Goal: Check status

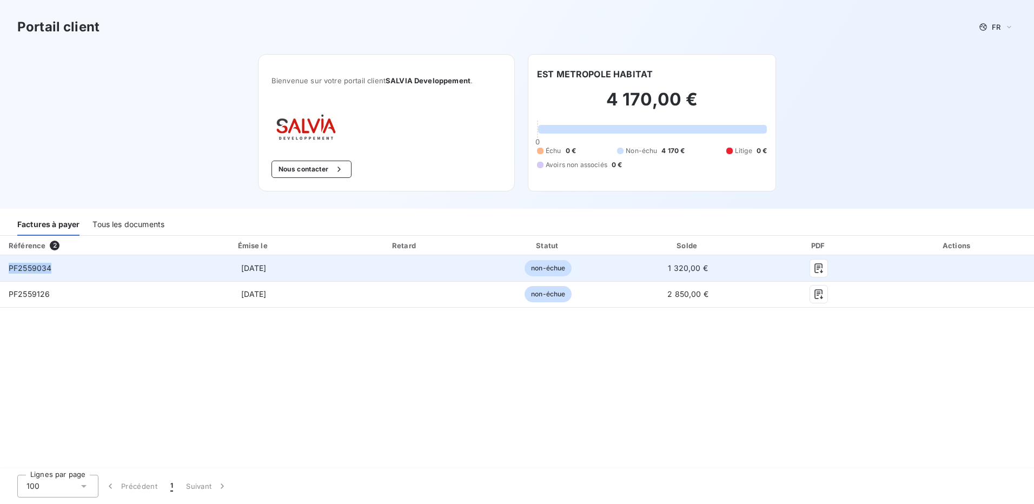
drag, startPoint x: 53, startPoint y: 273, endPoint x: 1, endPoint y: 271, distance: 52.0
click at [1, 271] on td "PF2559034" at bounding box center [87, 268] width 175 height 26
drag, startPoint x: 1, startPoint y: 271, endPoint x: 28, endPoint y: 268, distance: 26.7
copy span "PF2559034"
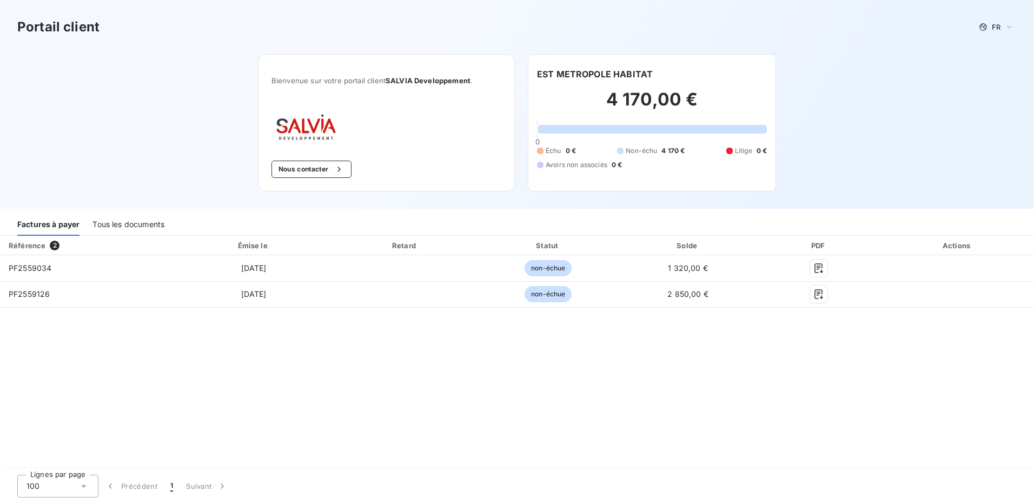
click at [720, 347] on div "Référence 2 Émise le Retard Statut Solde PDF Actions PF2559034 [DATE] non-échue…" at bounding box center [517, 353] width 1034 height 234
click at [262, 364] on div "Référence 2 Émise le Retard Statut Solde PDF Actions PF2559034 [DATE] non-échue…" at bounding box center [517, 353] width 1034 height 234
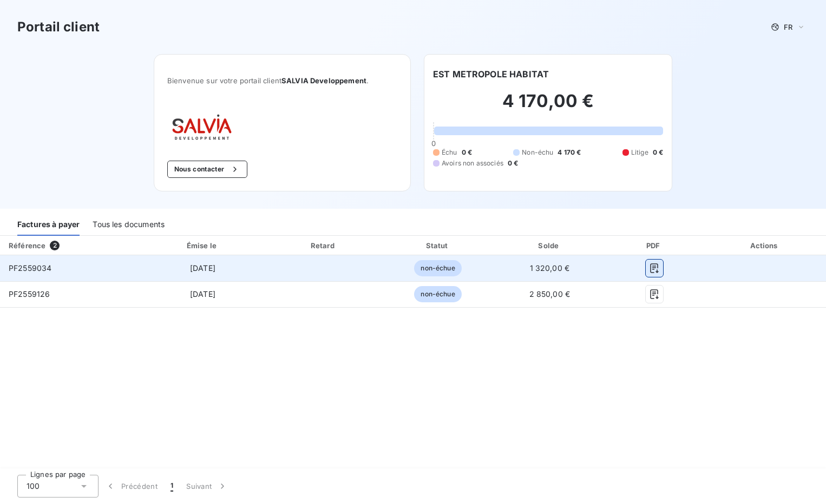
click at [655, 272] on icon "button" at bounding box center [654, 268] width 8 height 10
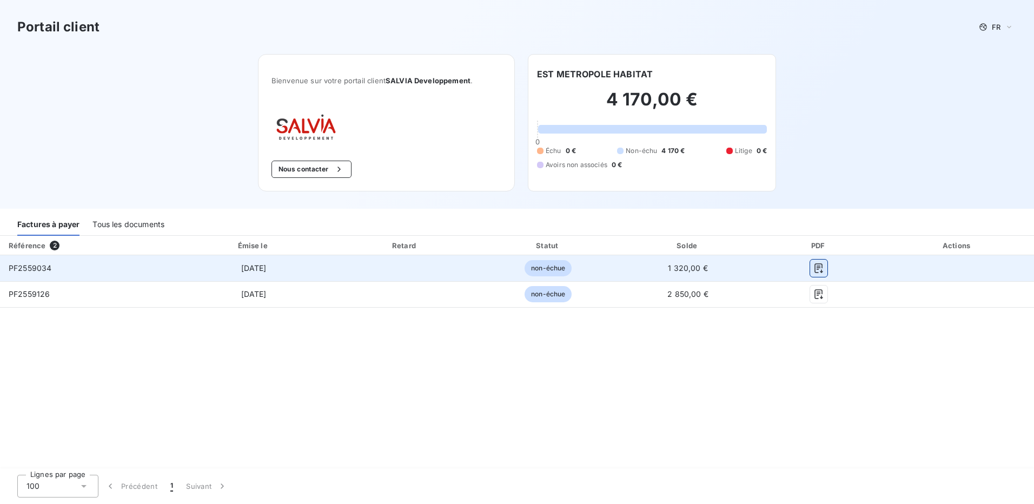
click at [817, 265] on icon "button" at bounding box center [819, 268] width 11 height 11
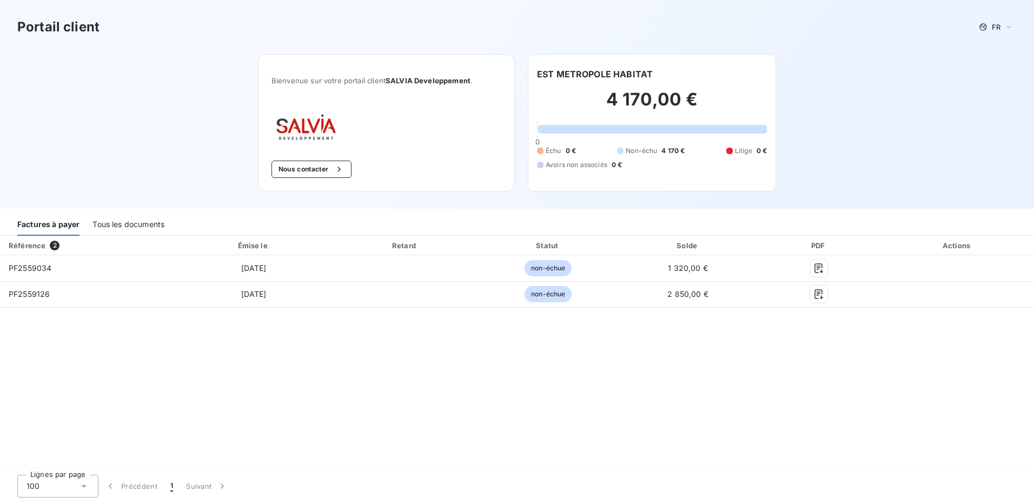
click at [492, 347] on div "Référence 2 Émise le Retard Statut Solde PDF Actions PF2559034 [DATE] non-échue…" at bounding box center [517, 353] width 1034 height 234
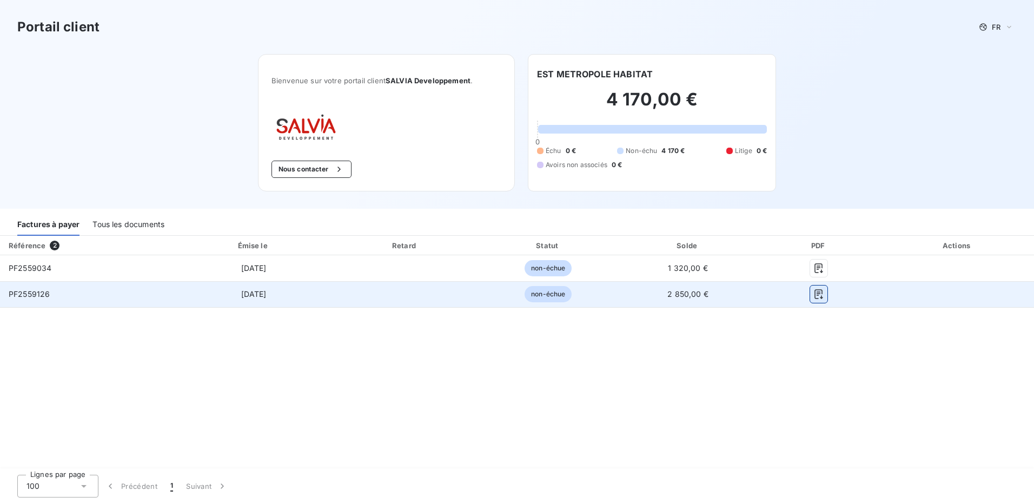
click at [818, 291] on icon "button" at bounding box center [819, 294] width 11 height 11
